Goal: Check status: Check status

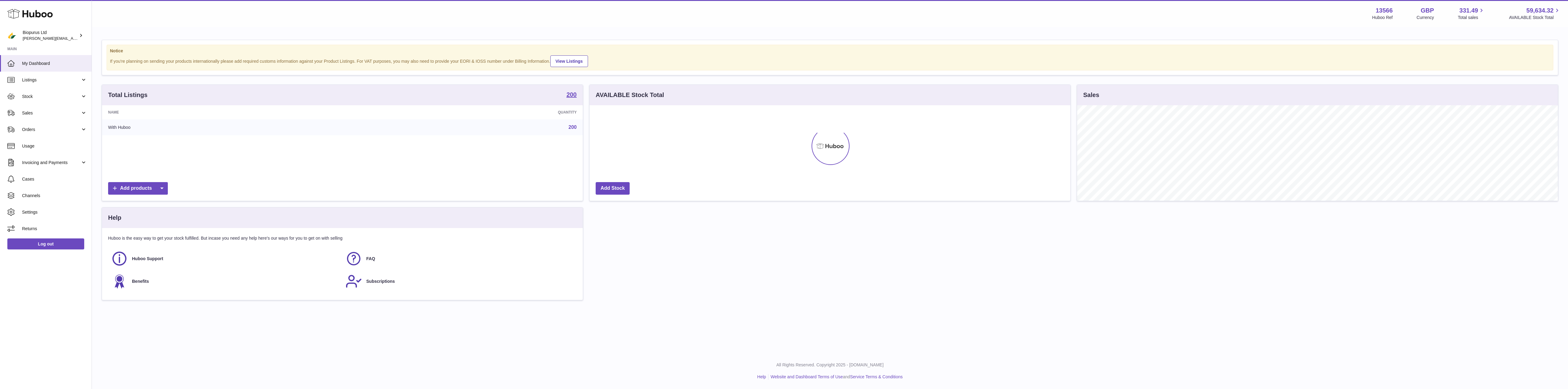
scroll to position [96, 481]
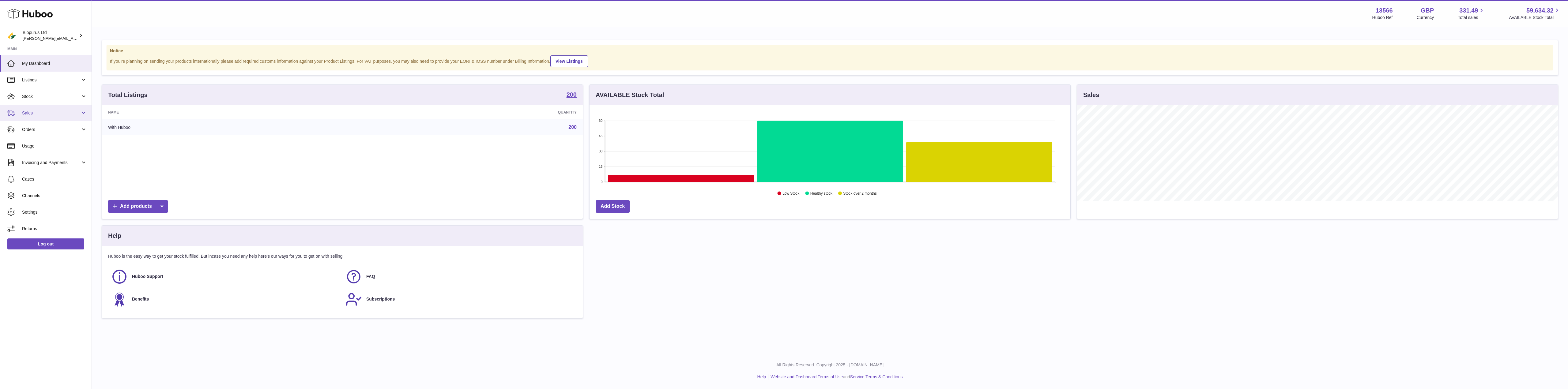
click at [27, 108] on link "Sales" at bounding box center [46, 113] width 91 height 16
click at [35, 128] on span "Sales" at bounding box center [54, 129] width 65 height 6
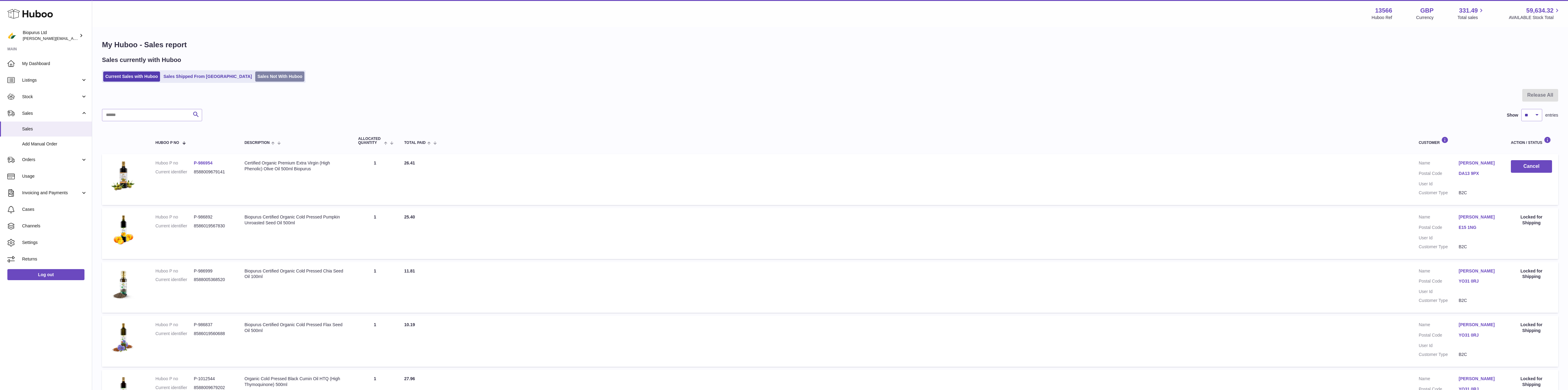
click at [255, 74] on link "Sales Not With Huboo" at bounding box center [280, 76] width 49 height 10
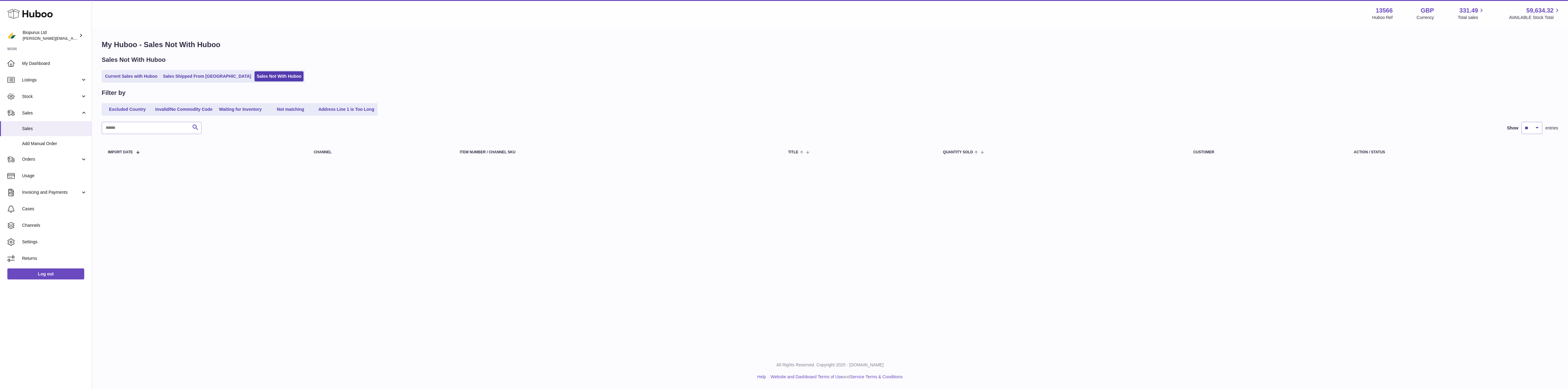
click at [181, 79] on link "Sales Shipped From [GEOGRAPHIC_DATA]" at bounding box center [207, 76] width 93 height 10
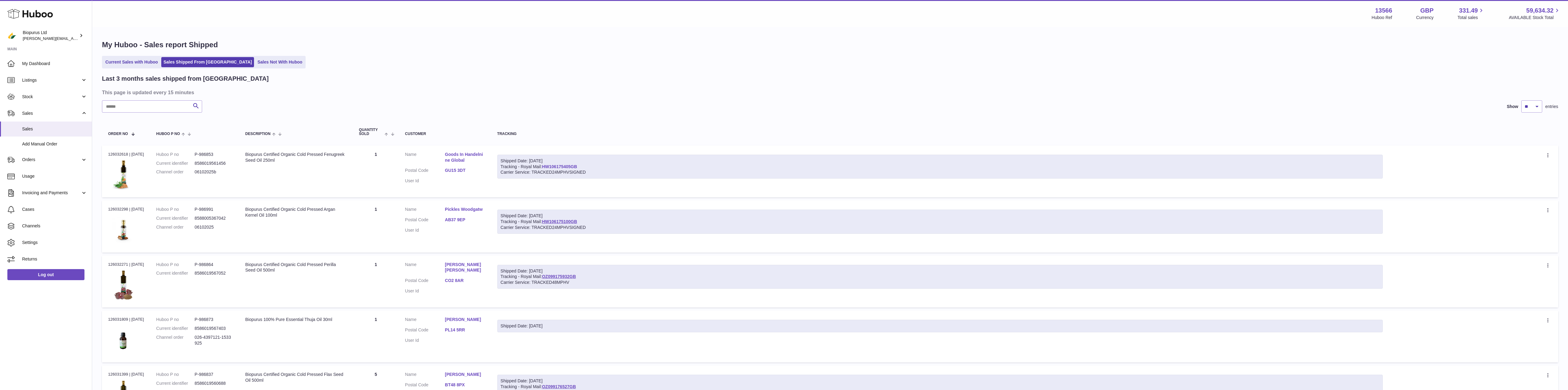
click at [567, 167] on link "HW106175405GB" at bounding box center [559, 167] width 35 height 5
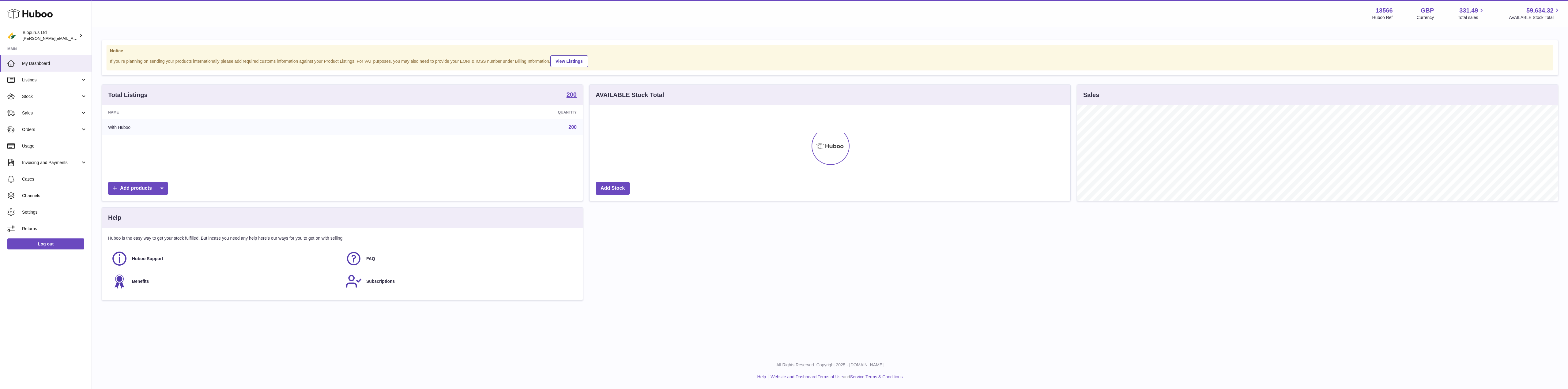
scroll to position [96, 481]
